Goal: Transaction & Acquisition: Download file/media

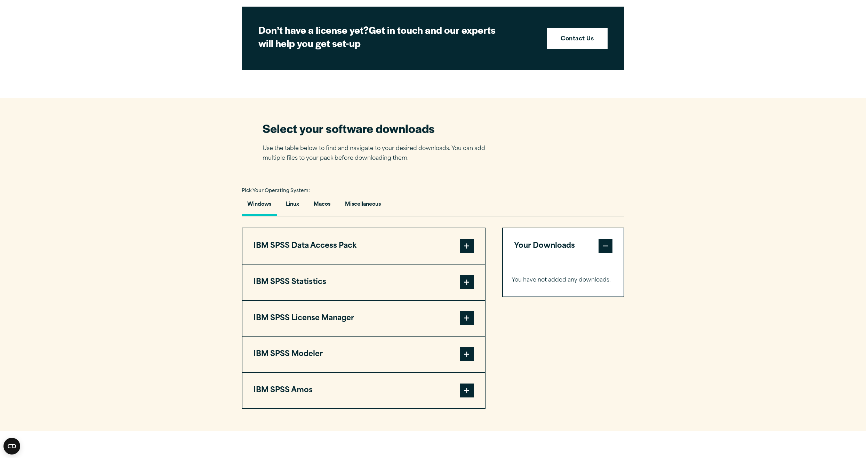
scroll to position [348, 0]
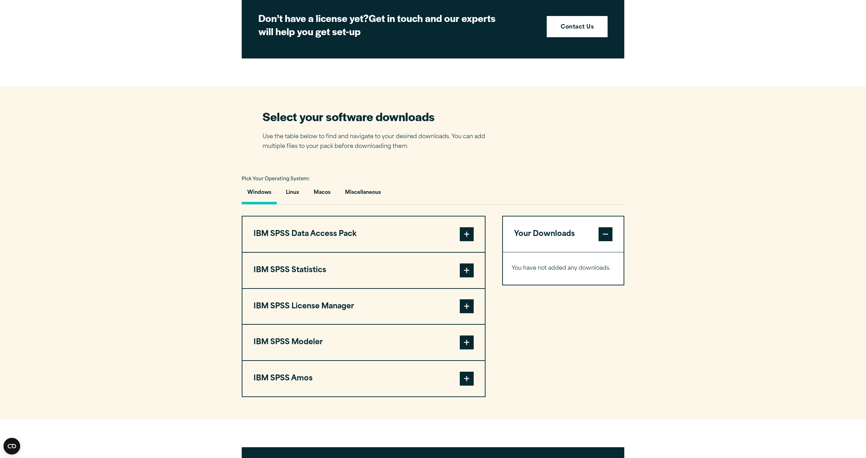
click at [467, 270] on span at bounding box center [467, 270] width 14 height 14
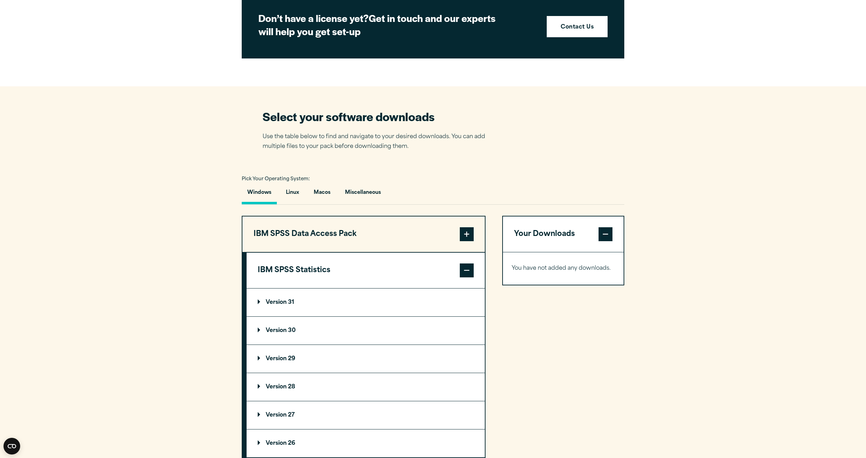
click at [259, 302] on p "Version 31" at bounding box center [276, 302] width 37 height 6
